Goal: Navigation & Orientation: Find specific page/section

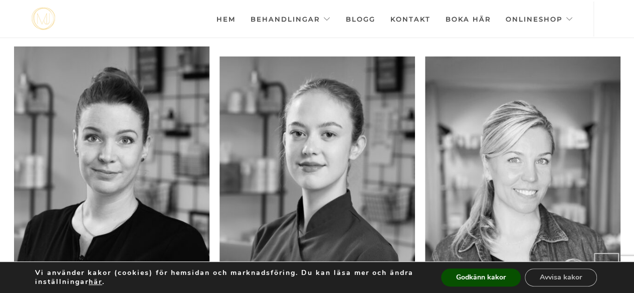
scroll to position [925, 0]
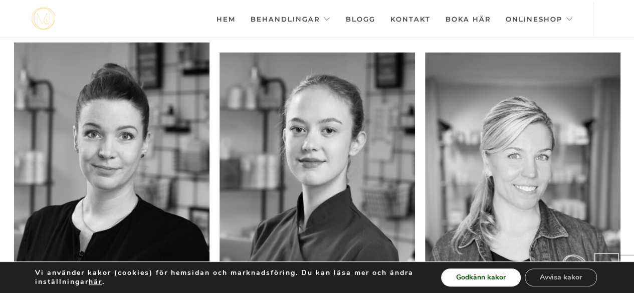
click at [495, 285] on button "Godkänn kakor" at bounding box center [481, 277] width 80 height 18
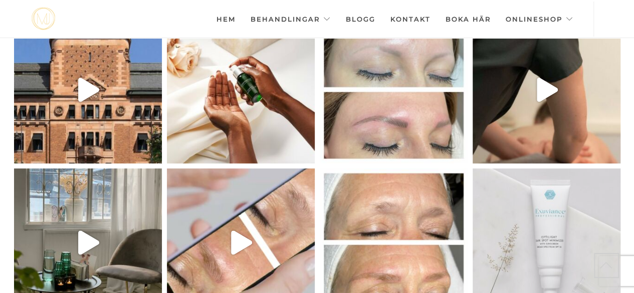
scroll to position [2508, 0]
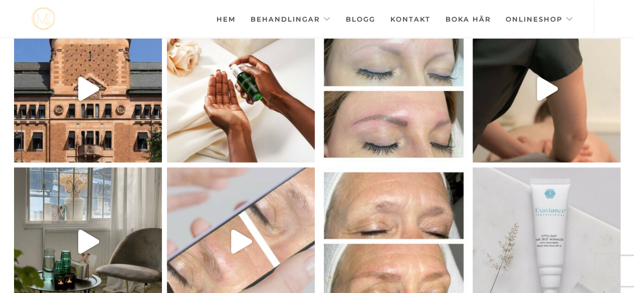
click at [238, 229] on icon "Play" at bounding box center [241, 241] width 21 height 24
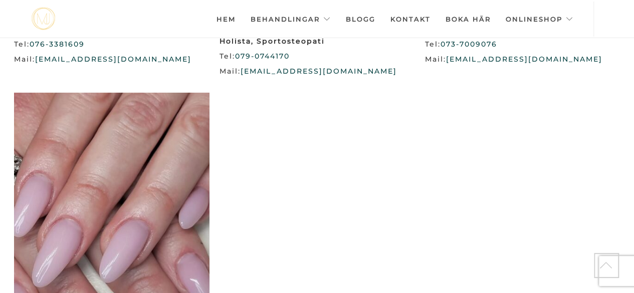
scroll to position [1721, 0]
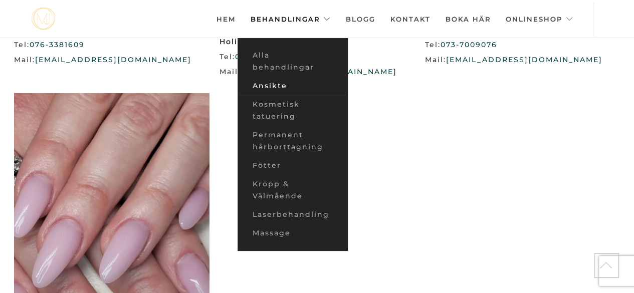
click at [281, 86] on link "Ansikte" at bounding box center [292, 86] width 110 height 19
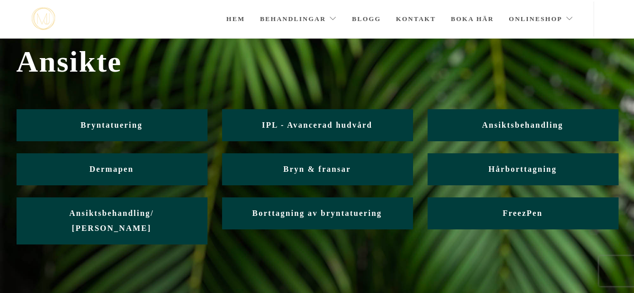
scroll to position [34, 0]
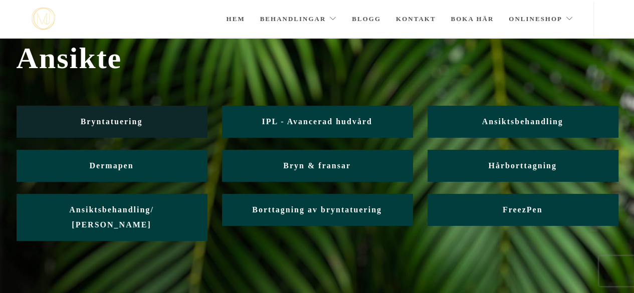
click at [162, 123] on link "Bryntatuering" at bounding box center [112, 122] width 190 height 32
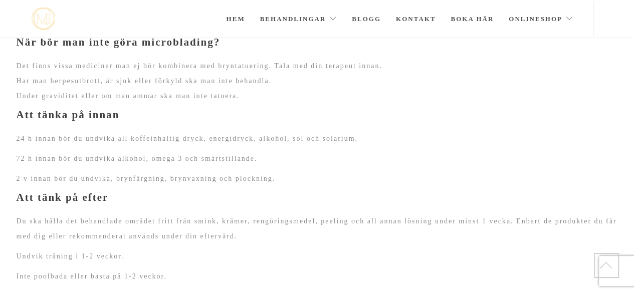
scroll to position [1067, 0]
